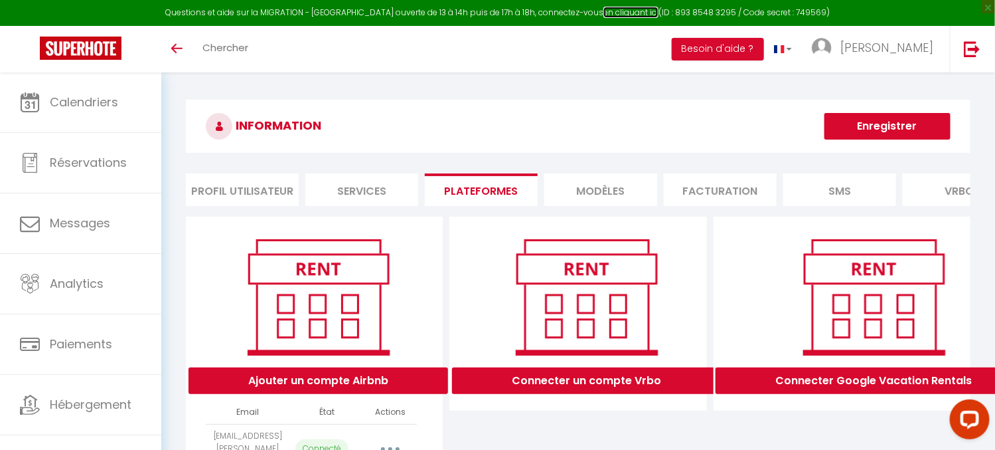
click at [614, 13] on link "en cliquant ici" at bounding box center [631, 12] width 55 height 11
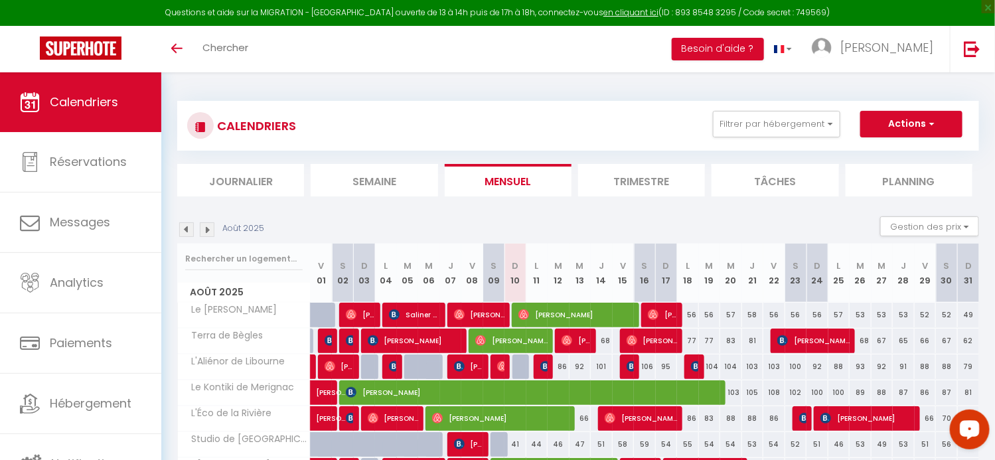
click at [795, 14] on div "Questions et aide sur la MIGRATION - [GEOGRAPHIC_DATA] ouverte de 13 à 14h puis…" at bounding box center [497, 13] width 995 height 26
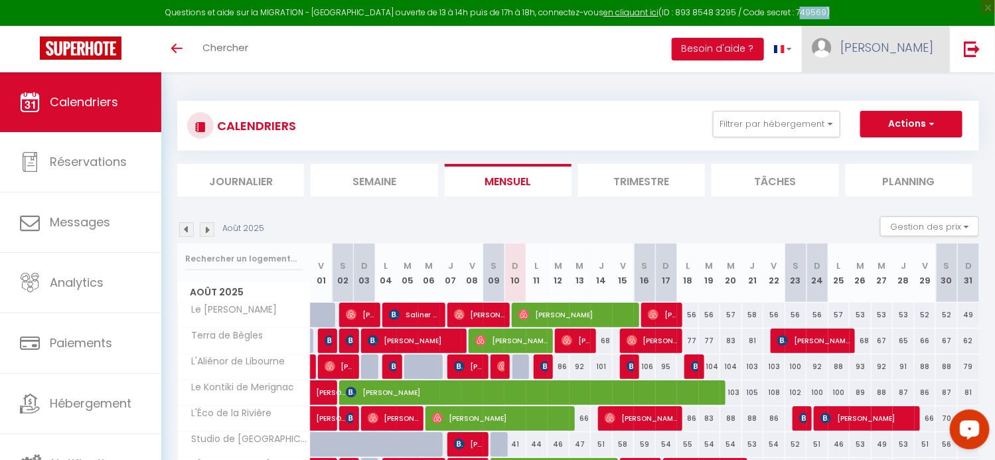
copy div "749569"
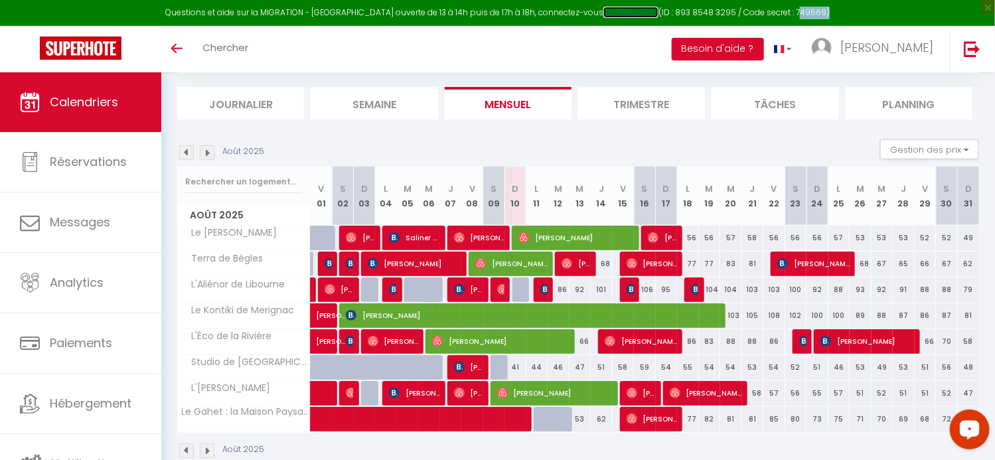
scroll to position [103, 0]
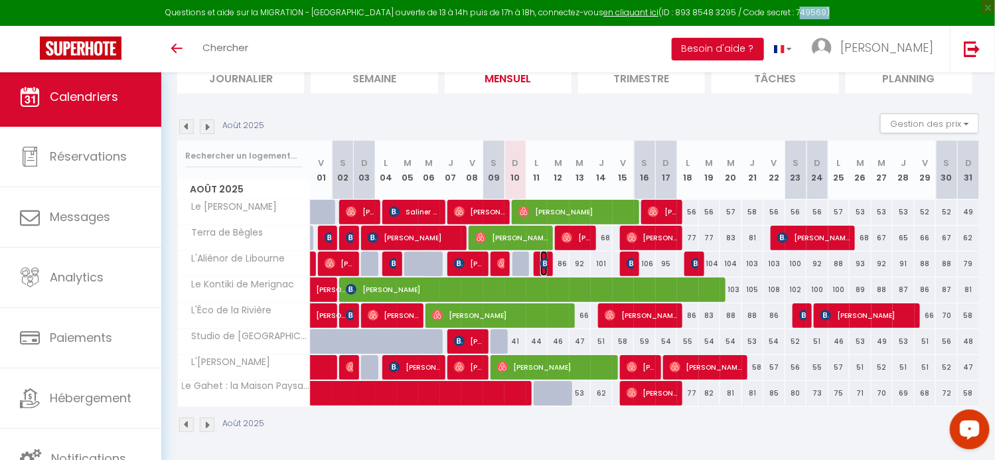
click at [542, 262] on img at bounding box center [546, 263] width 11 height 11
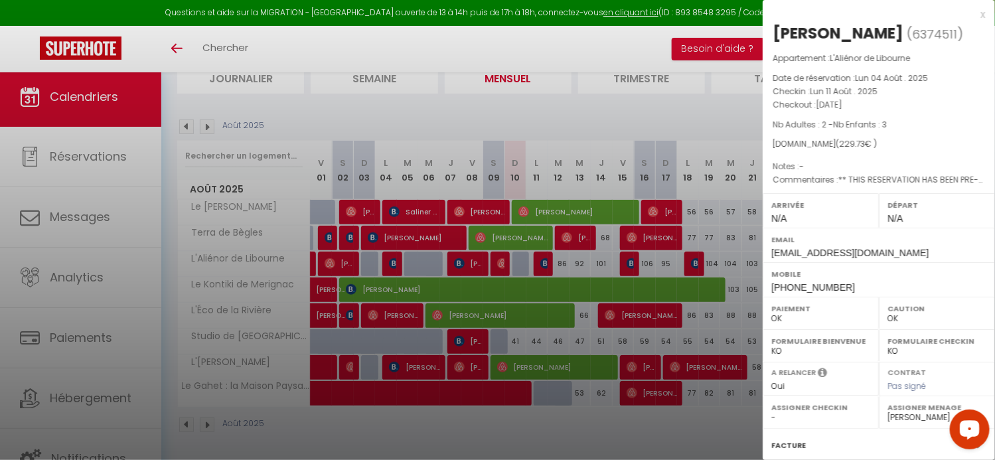
click at [936, 131] on p "Nb Adultes : 2 - Nb Enfants : 3" at bounding box center [879, 124] width 212 height 13
click at [973, 17] on div "x" at bounding box center [874, 15] width 222 height 16
